Goal: Find specific page/section: Find specific page/section

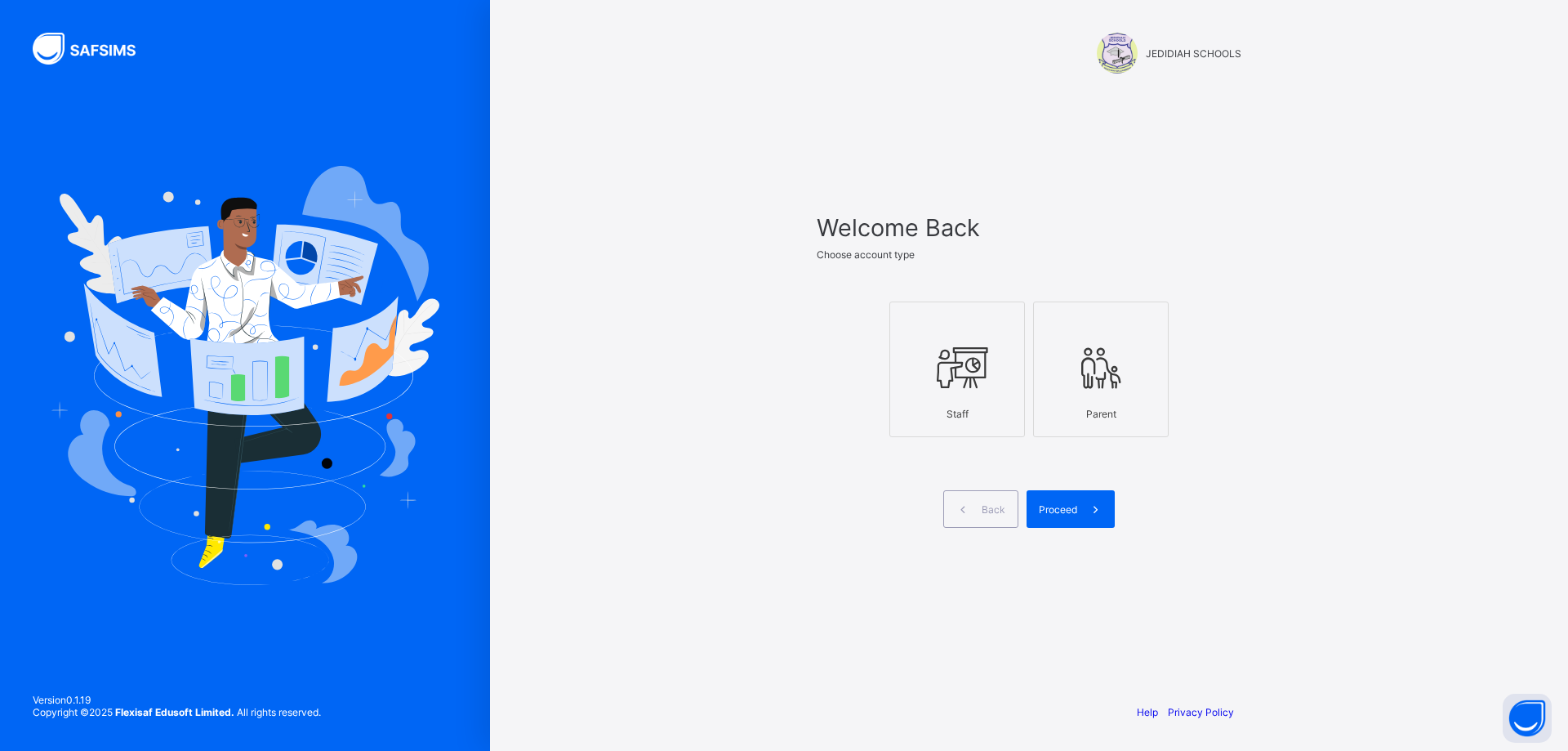
click at [1007, 379] on div at bounding box center [957, 367] width 118 height 65
click at [1054, 511] on span "Proceed" at bounding box center [1058, 508] width 39 height 12
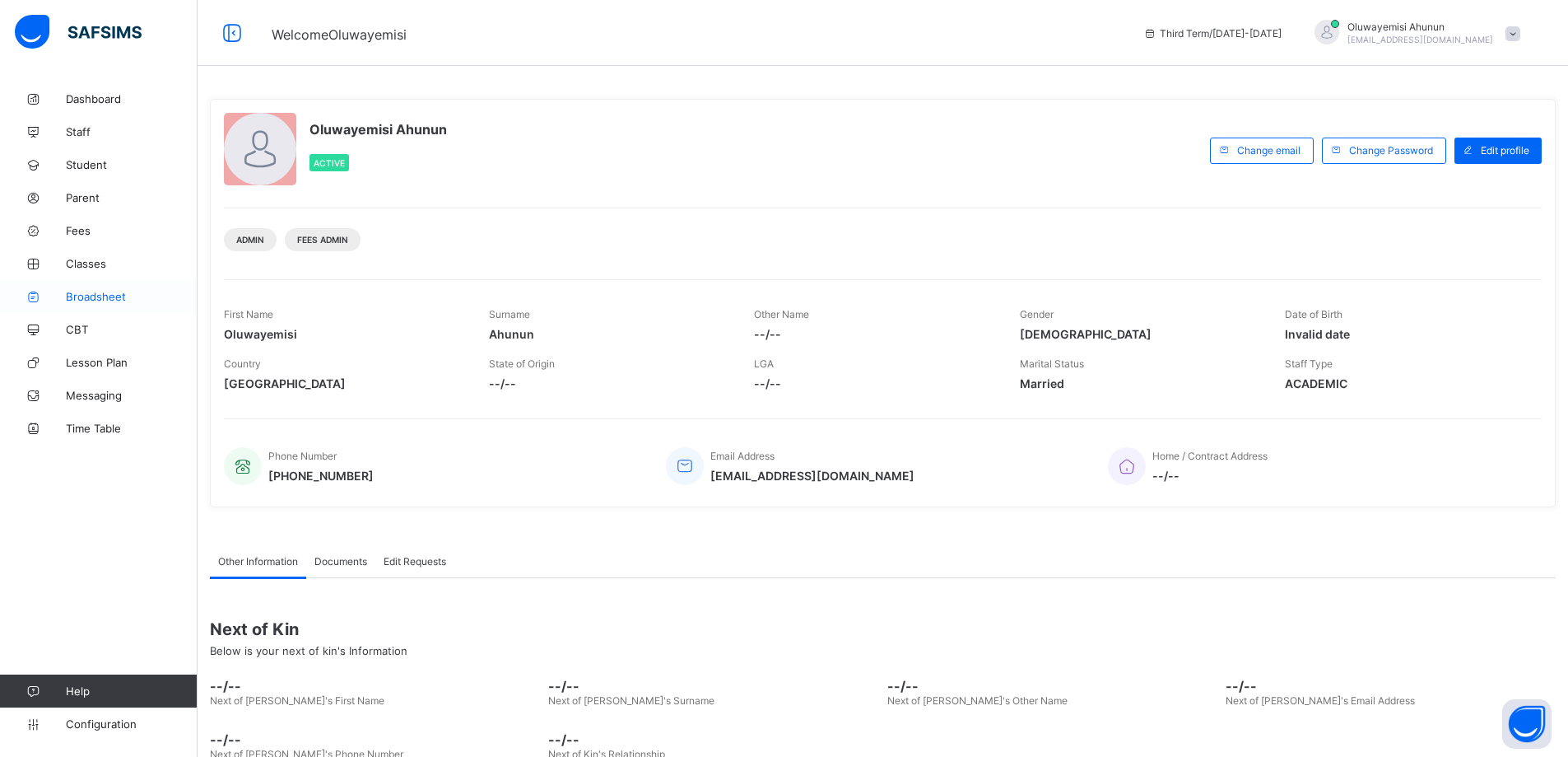
click at [102, 298] on span "Broadsheet" at bounding box center [132, 297] width 132 height 13
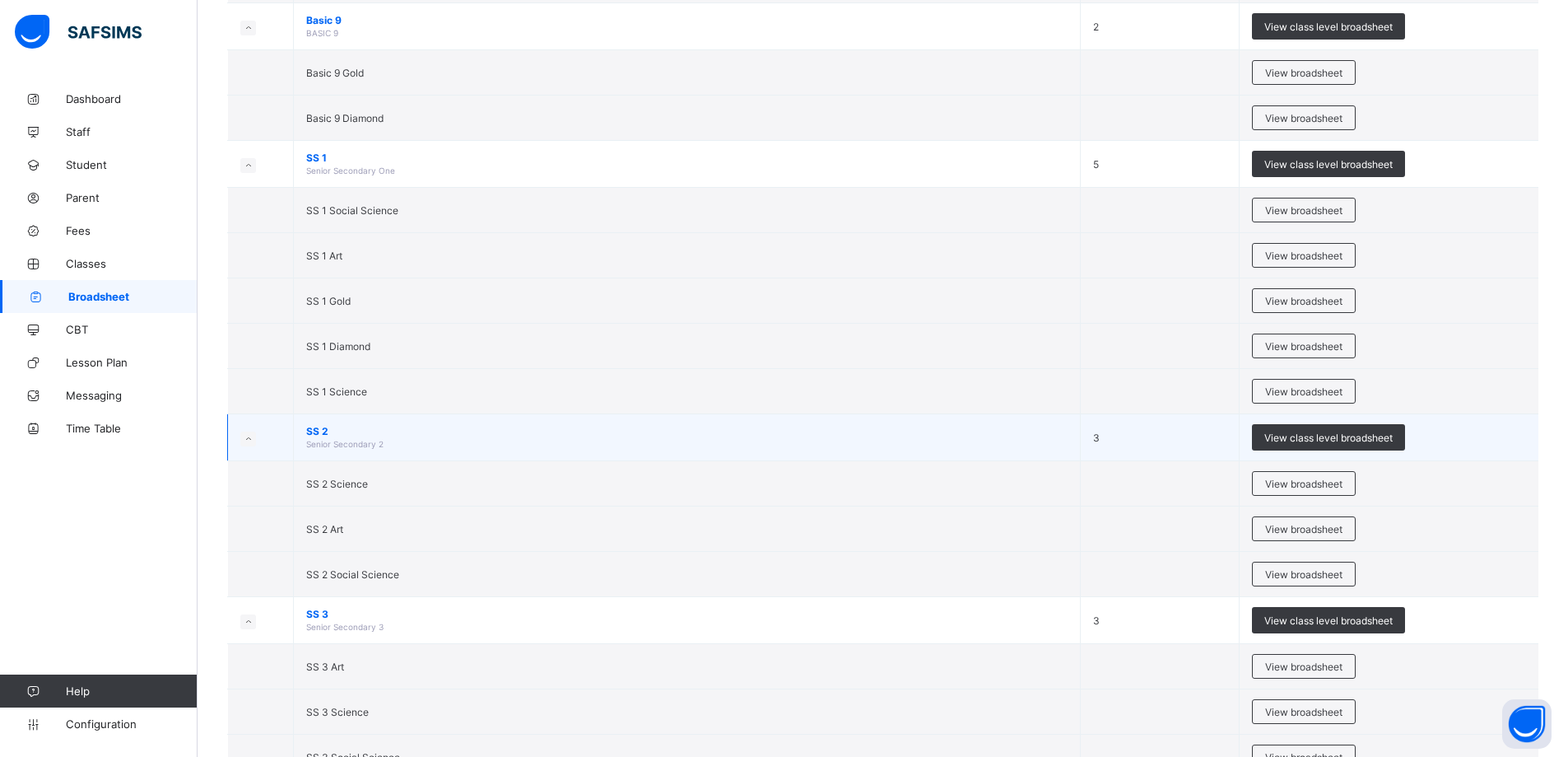
scroll to position [2946, 0]
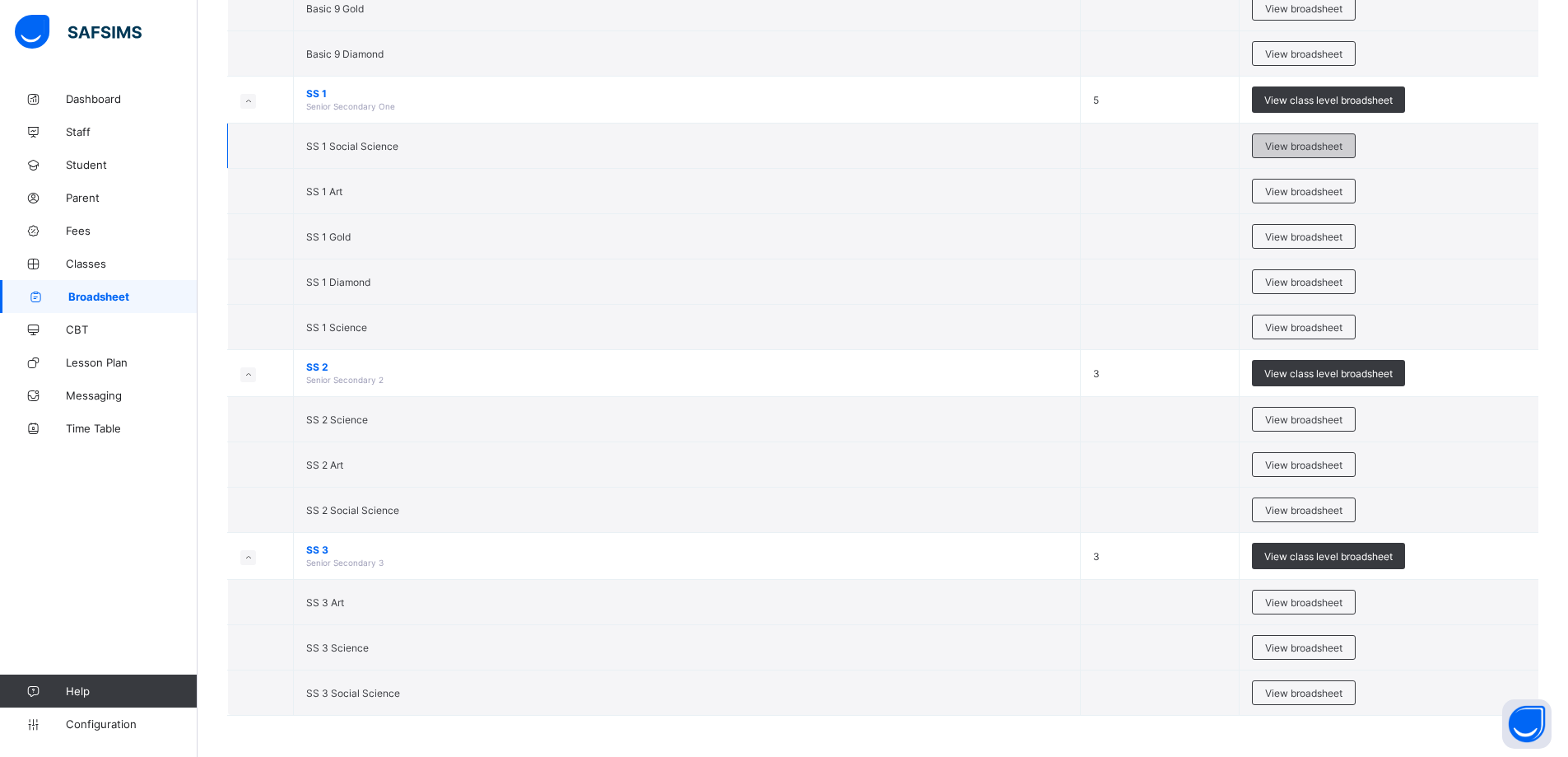
click at [1301, 146] on span "View broadsheet" at bounding box center [1303, 146] width 77 height 12
